Goal: Task Accomplishment & Management: Manage account settings

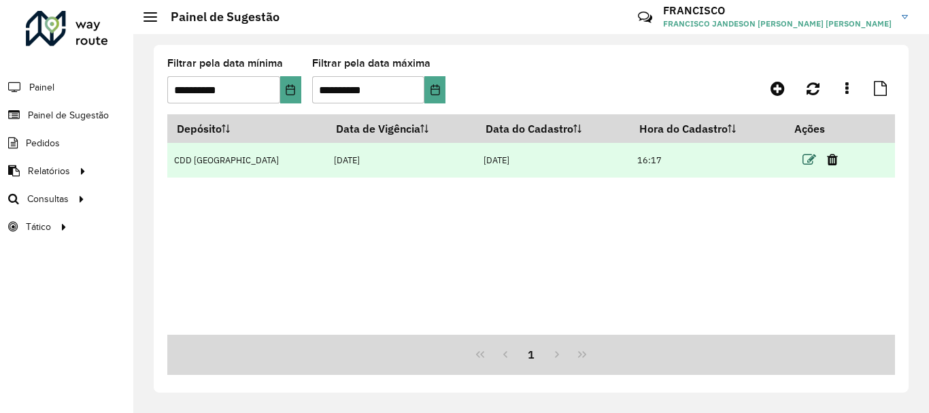
click at [804, 154] on icon at bounding box center [810, 160] width 14 height 14
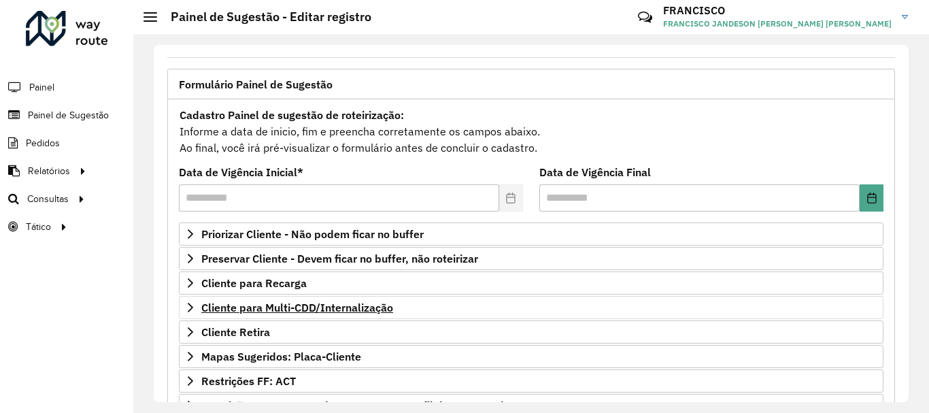
scroll to position [265, 0]
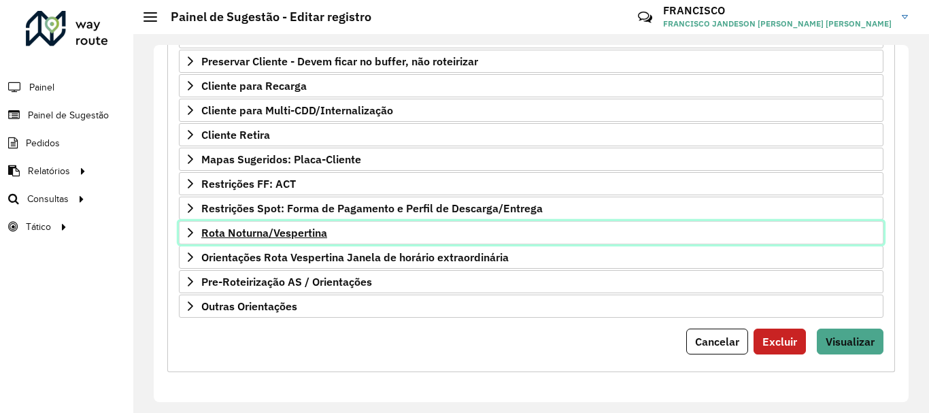
click at [288, 228] on span "Rota Noturna/Vespertina" at bounding box center [264, 232] width 126 height 11
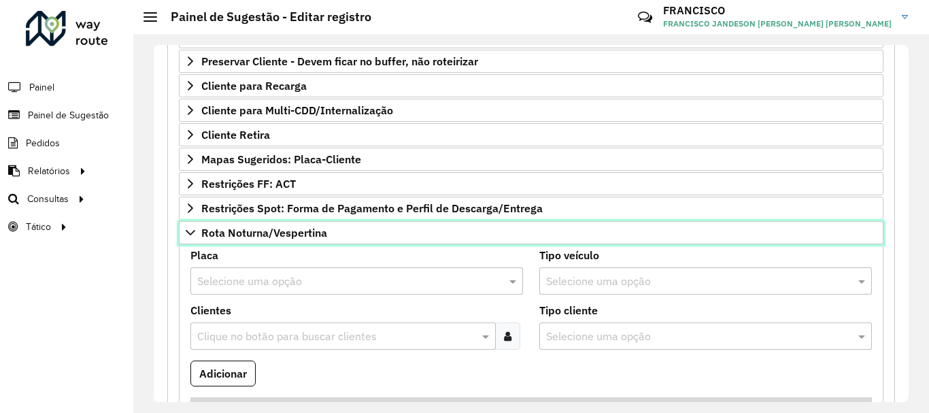
scroll to position [0, 0]
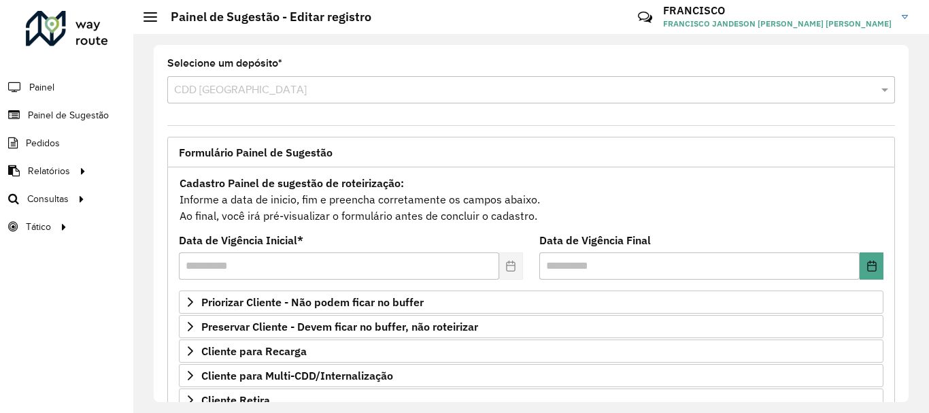
click at [76, 17] on div at bounding box center [67, 28] width 82 height 35
